Goal: Check status: Check status

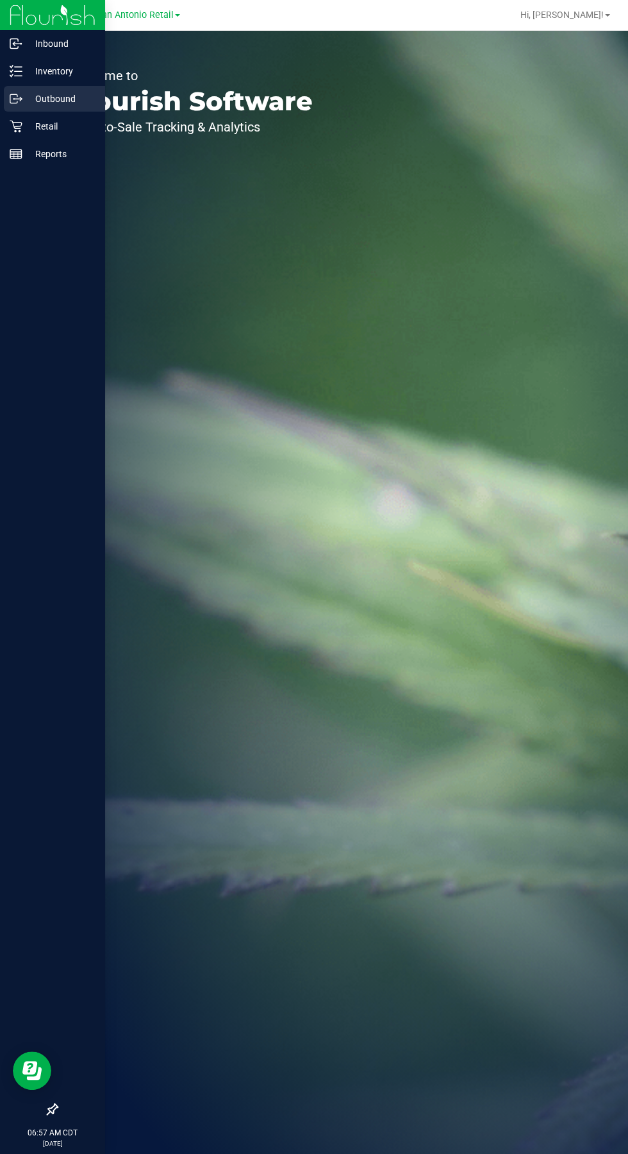
click at [21, 99] on icon at bounding box center [21, 100] width 2 height 2
click at [31, 128] on p "Retail" at bounding box center [60, 126] width 77 height 15
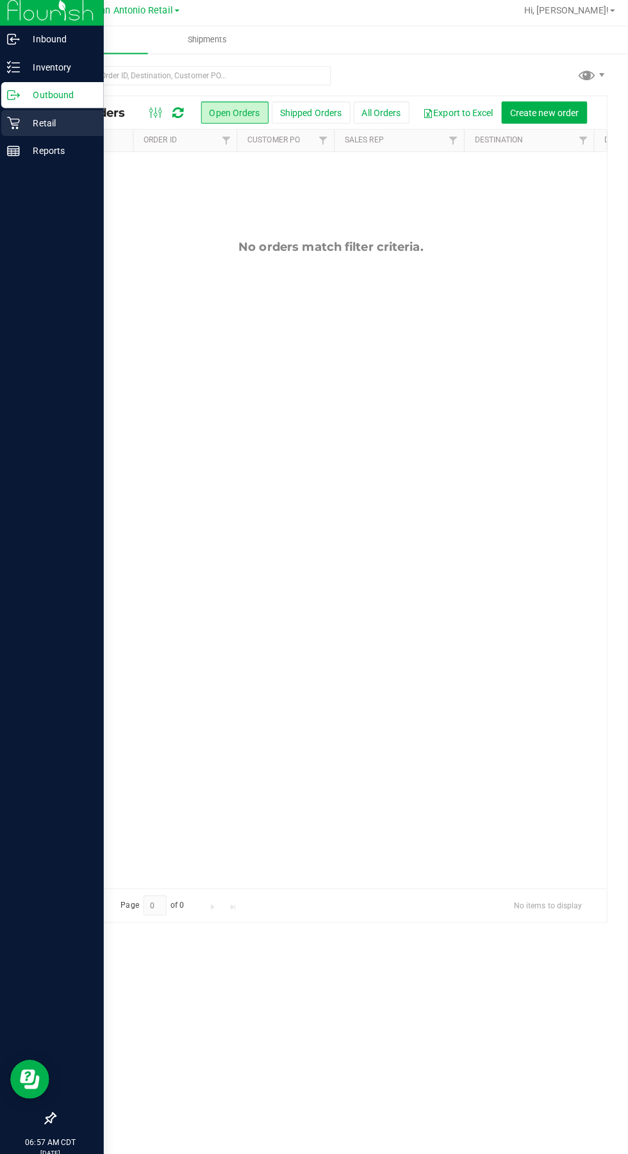
click at [15, 124] on icon at bounding box center [16, 126] width 13 height 13
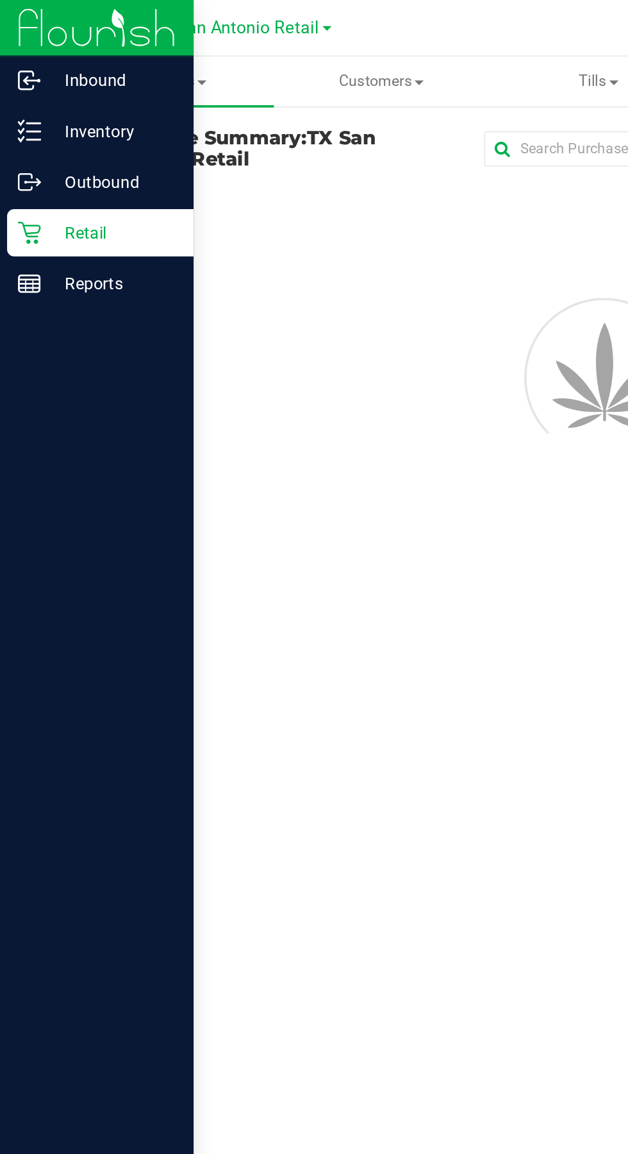
click at [22, 134] on div "Retail" at bounding box center [54, 127] width 101 height 26
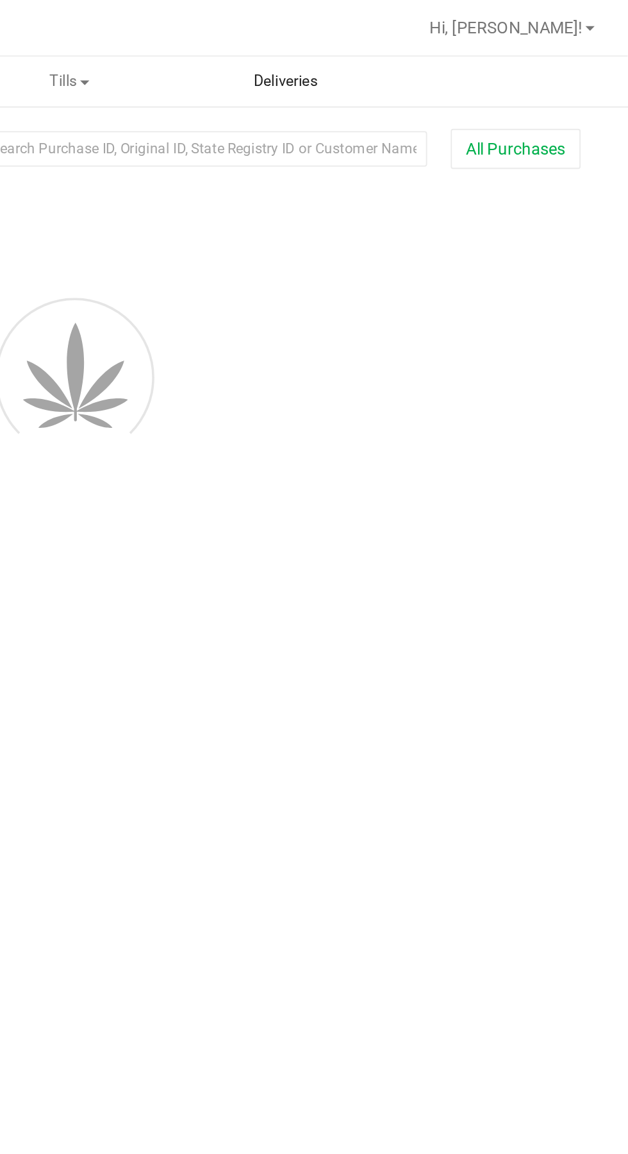
click at [439, 40] on span "Deliveries" at bounding box center [443, 44] width 70 height 12
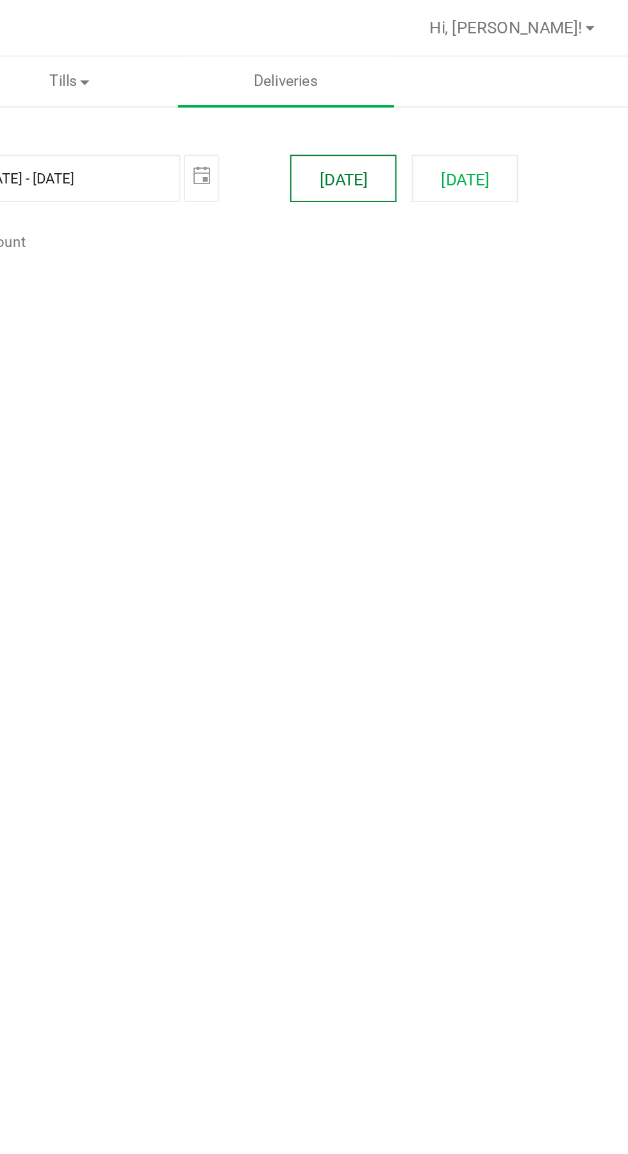
click at [480, 107] on button "[DATE]" at bounding box center [474, 97] width 58 height 26
